Goal: Task Accomplishment & Management: Manage account settings

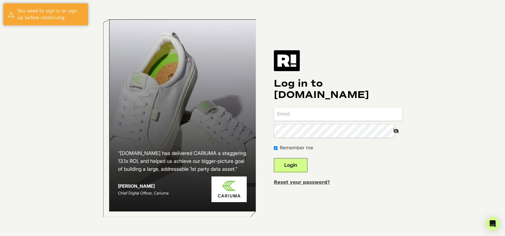
click at [308, 113] on input "email" at bounding box center [338, 114] width 129 height 14
type input "community@teamalloy.com"
click at [298, 168] on button "Login" at bounding box center [291, 165] width 34 height 14
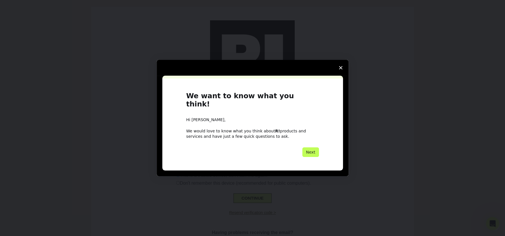
click at [312, 148] on button "Next" at bounding box center [311, 152] width 17 height 10
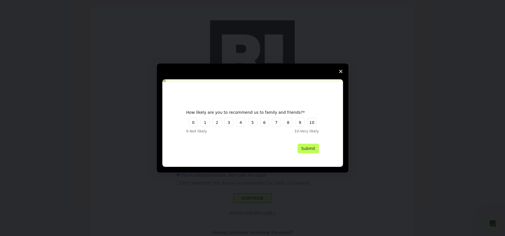
click at [310, 148] on button "Submit" at bounding box center [308, 149] width 21 height 10
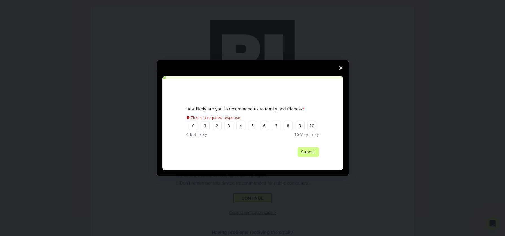
click at [340, 70] on icon "Close survey" at bounding box center [340, 67] width 3 height 3
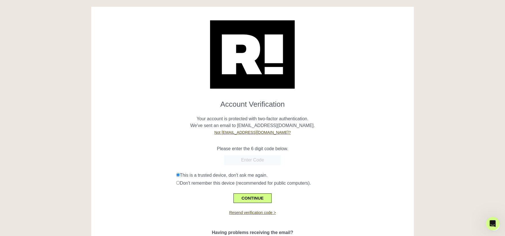
click at [256, 158] on input "text" at bounding box center [252, 160] width 57 height 10
paste input "981085"
type input "981085"
click at [256, 201] on button "CONTINUE" at bounding box center [253, 199] width 38 height 10
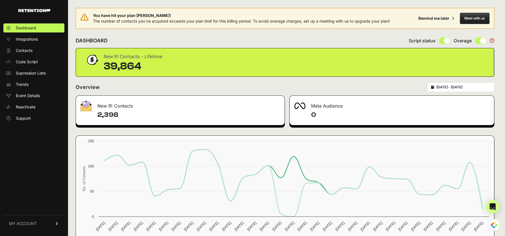
click at [472, 87] on input "2025-09-06 - 2025-10-06" at bounding box center [464, 87] width 54 height 5
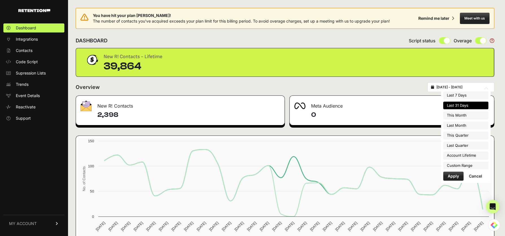
click at [468, 125] on li "Last Month" at bounding box center [466, 126] width 45 height 8
type input "2025-09-01 - 2025-09-30"
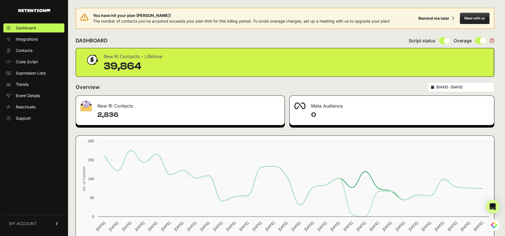
click at [31, 225] on span "MY ACCOUNT" at bounding box center [23, 224] width 28 height 6
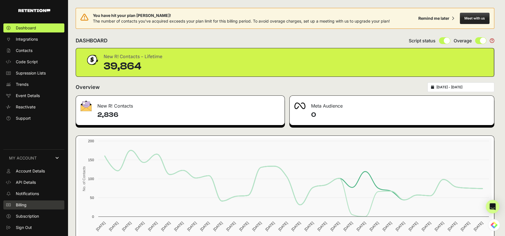
click at [23, 206] on span "Billing" at bounding box center [21, 205] width 11 height 6
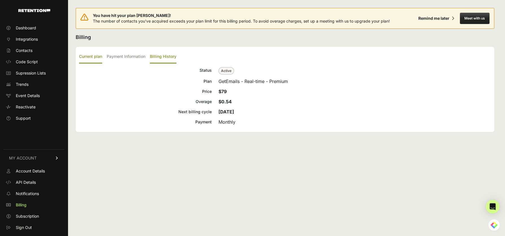
click at [168, 57] on label "Billing History" at bounding box center [163, 56] width 27 height 13
click at [0, 0] on input "Billing History" at bounding box center [0, 0] width 0 height 0
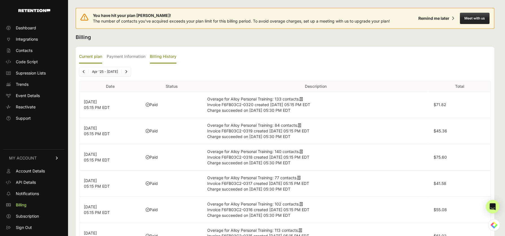
click at [89, 57] on label "Current plan" at bounding box center [90, 56] width 23 height 13
click at [0, 0] on input "Current plan" at bounding box center [0, 0] width 0 height 0
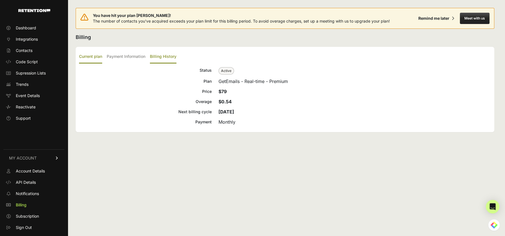
click at [167, 58] on label "Billing History" at bounding box center [163, 56] width 27 height 13
click at [0, 0] on input "Billing History" at bounding box center [0, 0] width 0 height 0
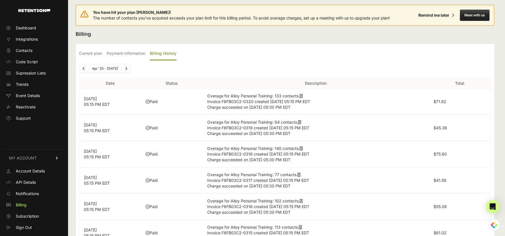
scroll to position [5, 0]
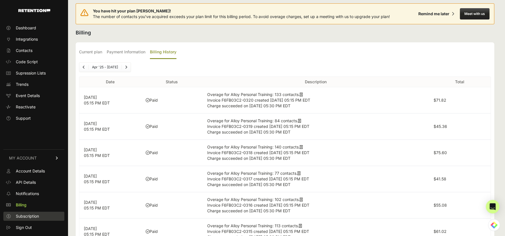
click at [33, 217] on span "Subscription" at bounding box center [27, 217] width 23 height 6
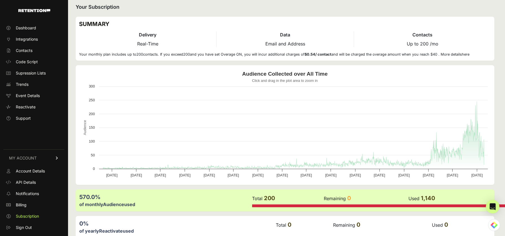
scroll to position [59, 0]
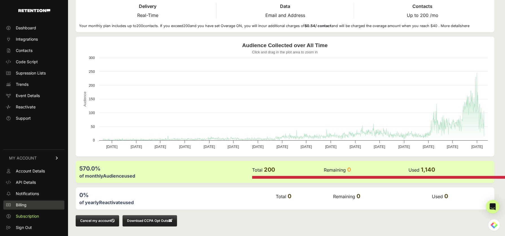
click at [25, 202] on link "Billing" at bounding box center [33, 205] width 61 height 9
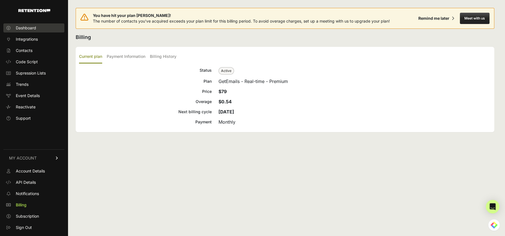
click at [26, 29] on span "Dashboard" at bounding box center [26, 28] width 20 height 6
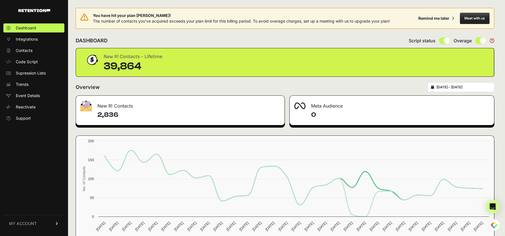
click at [470, 85] on input "[DATE] - [DATE]" at bounding box center [464, 87] width 54 height 5
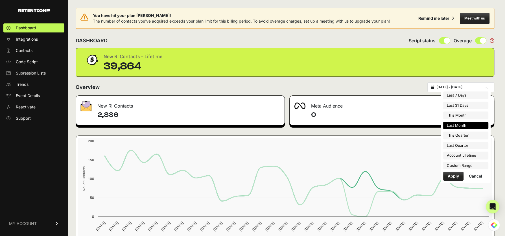
click at [467, 126] on li "Last Month" at bounding box center [466, 126] width 45 height 8
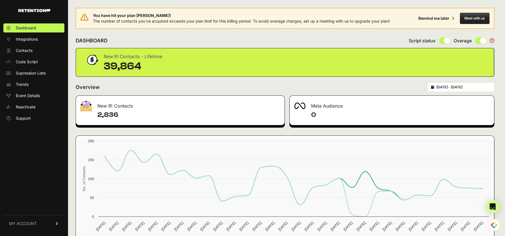
click at [33, 224] on span "MY ACCOUNT" at bounding box center [23, 224] width 28 height 6
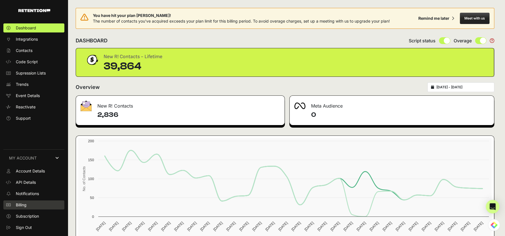
click at [24, 206] on span "Billing" at bounding box center [21, 205] width 11 height 6
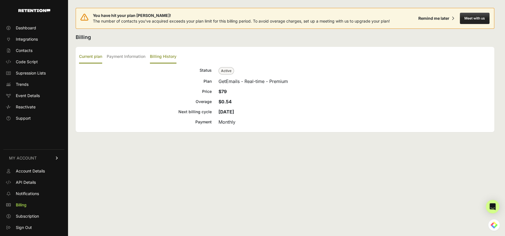
click at [161, 57] on label "Billing History" at bounding box center [163, 56] width 27 height 13
click at [0, 0] on input "Billing History" at bounding box center [0, 0] width 0 height 0
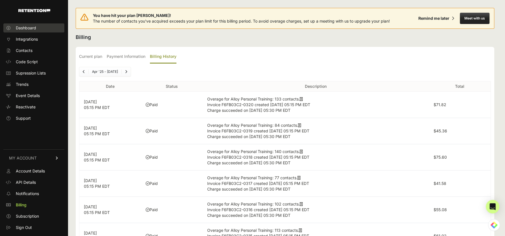
click at [33, 27] on span "Dashboard" at bounding box center [26, 28] width 20 height 6
